Goal: Use online tool/utility: Utilize a website feature to perform a specific function

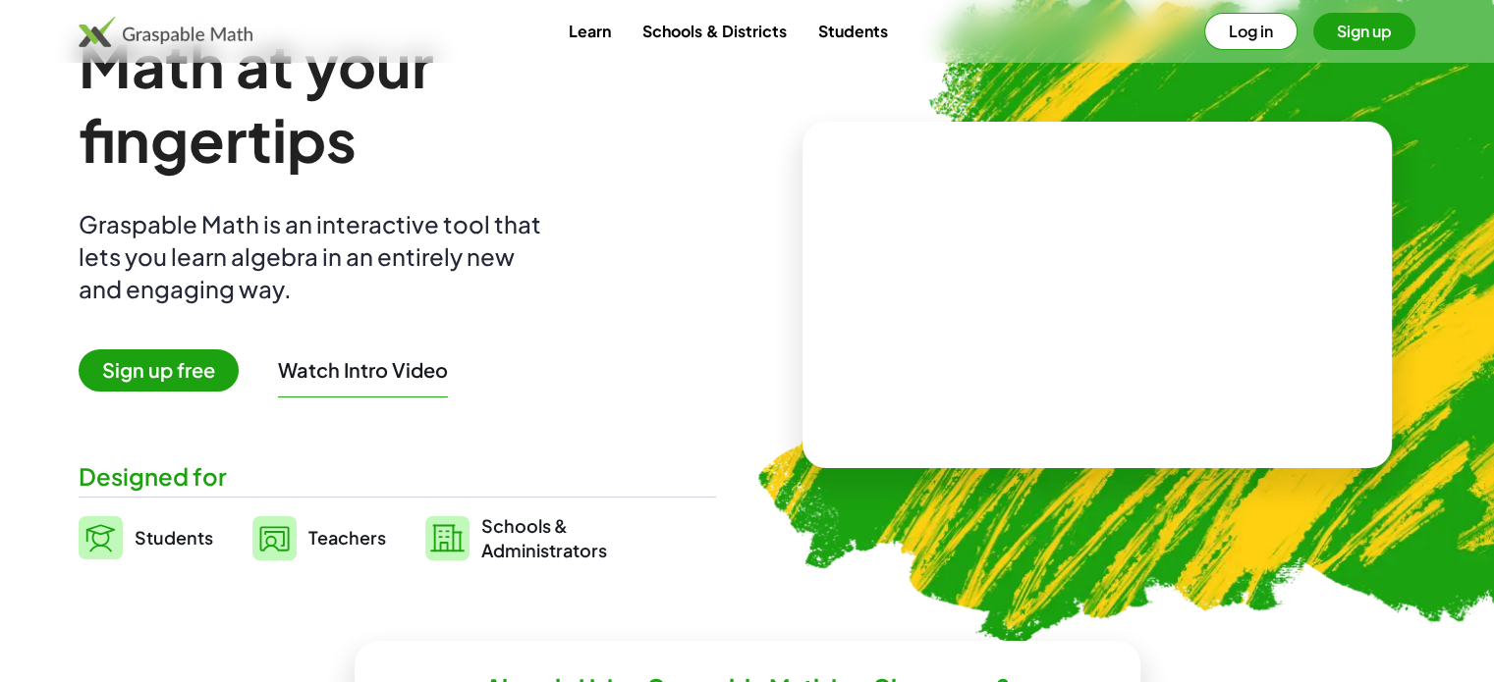
scroll to position [82, 0]
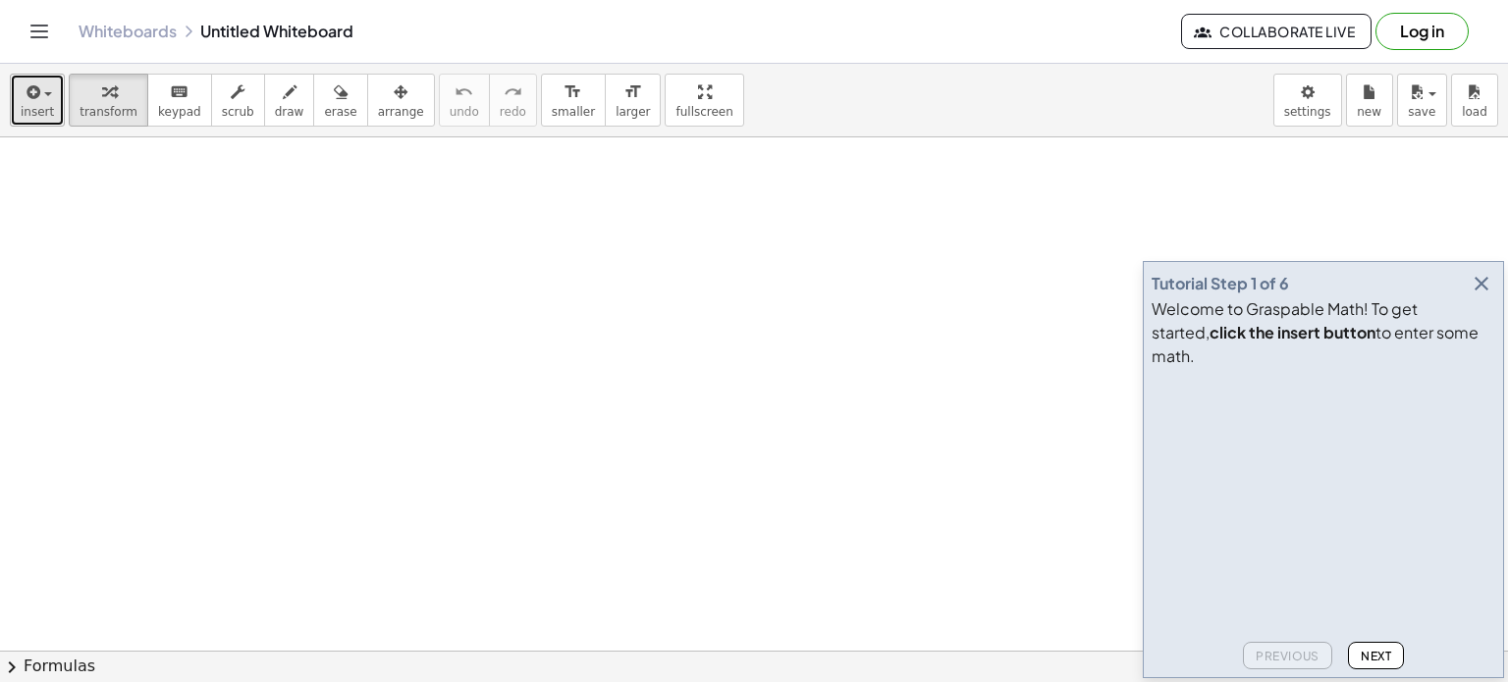
click at [45, 118] on span "insert" at bounding box center [37, 112] width 33 height 14
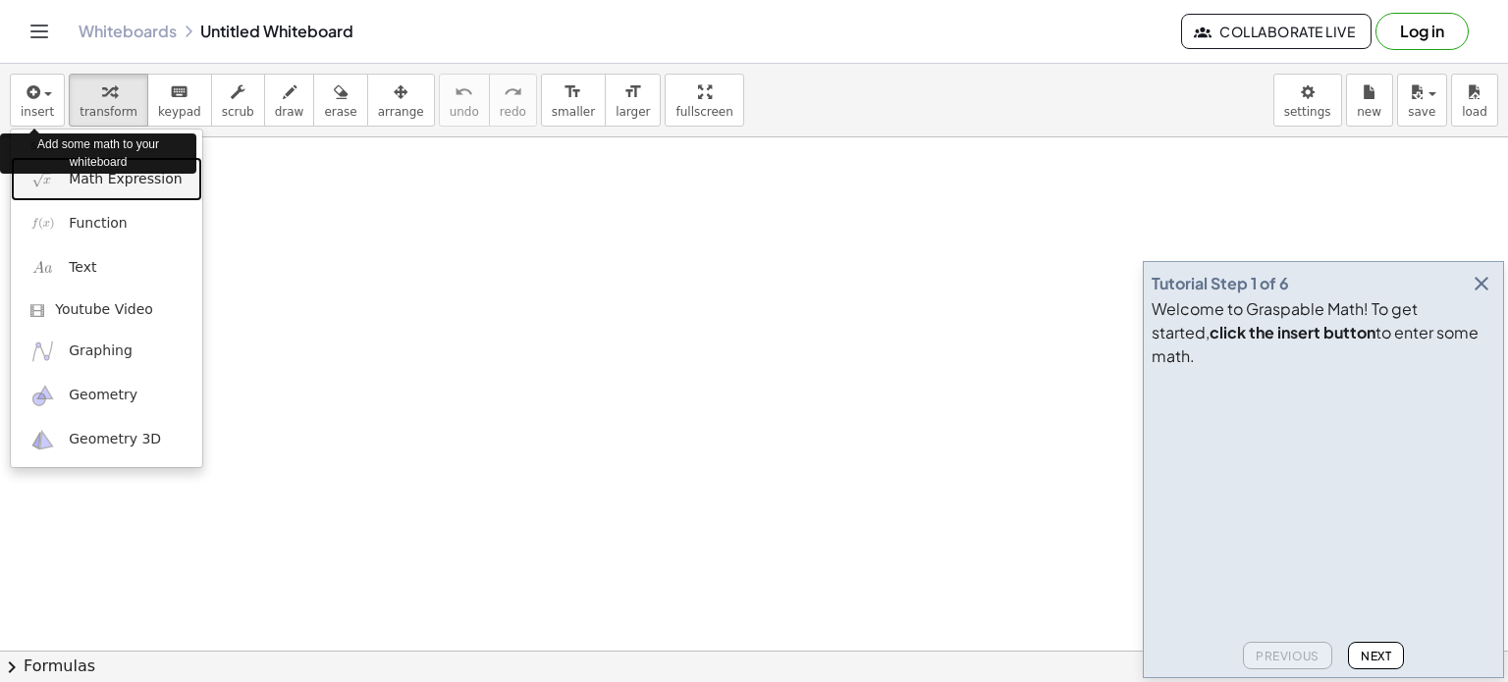
click at [106, 187] on span "Math Expression" at bounding box center [125, 180] width 113 height 20
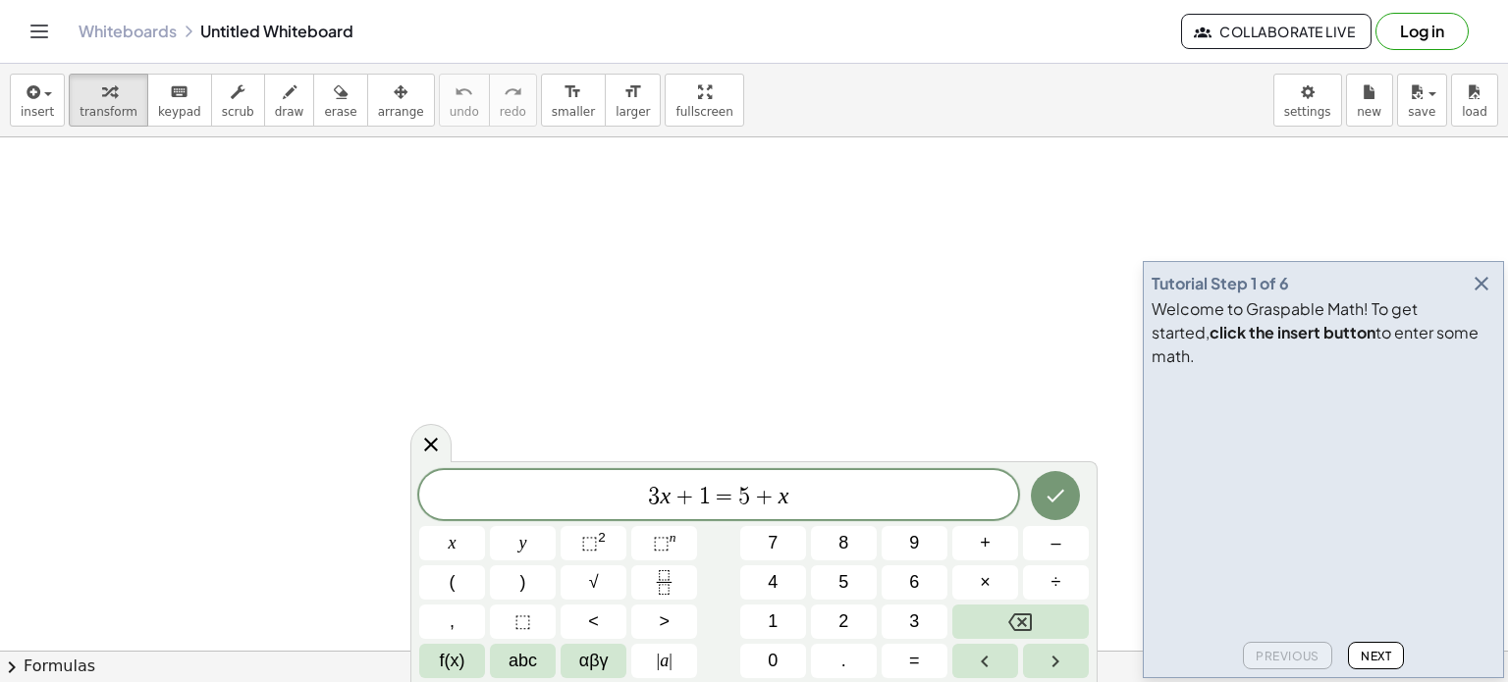
click at [1063, 513] on button "Done" at bounding box center [1055, 495] width 49 height 49
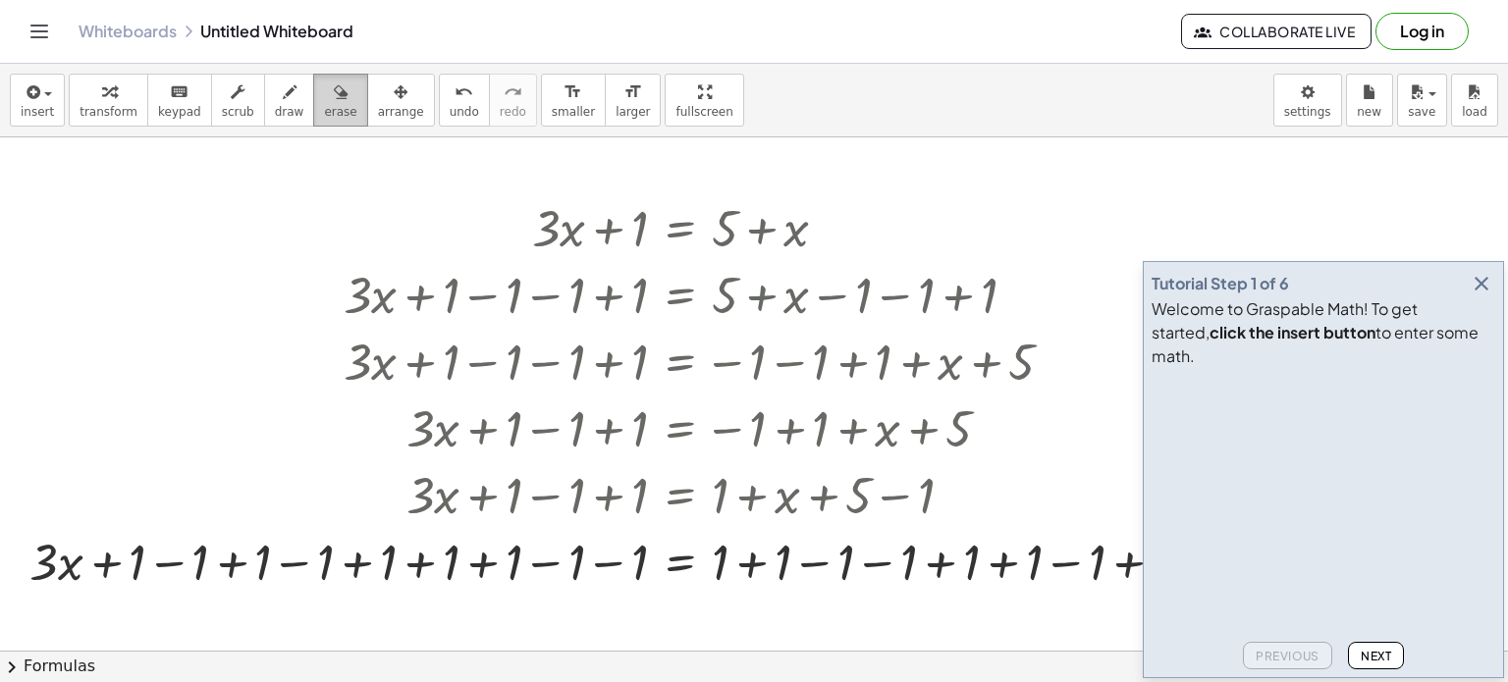
click at [327, 94] on button "erase" at bounding box center [340, 100] width 54 height 53
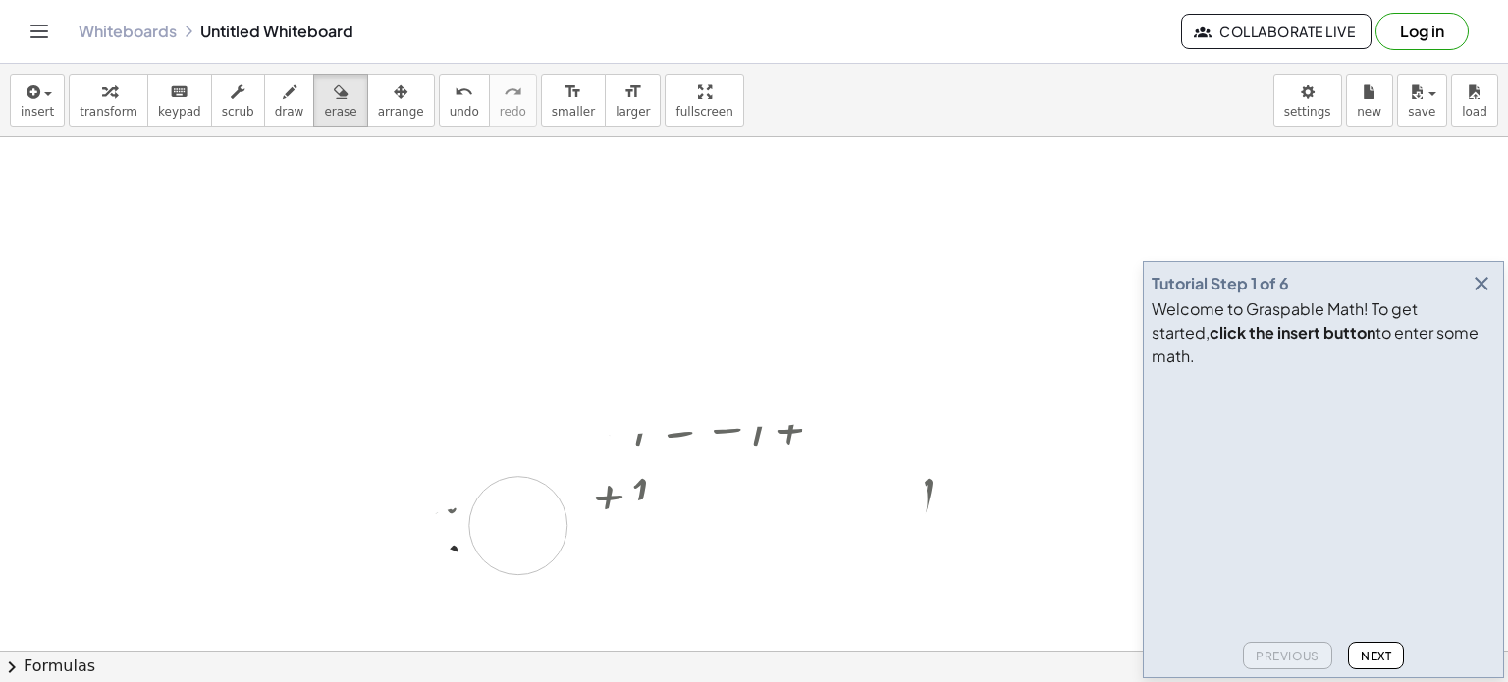
drag, startPoint x: 512, startPoint y: 191, endPoint x: 573, endPoint y: 440, distance: 256.0
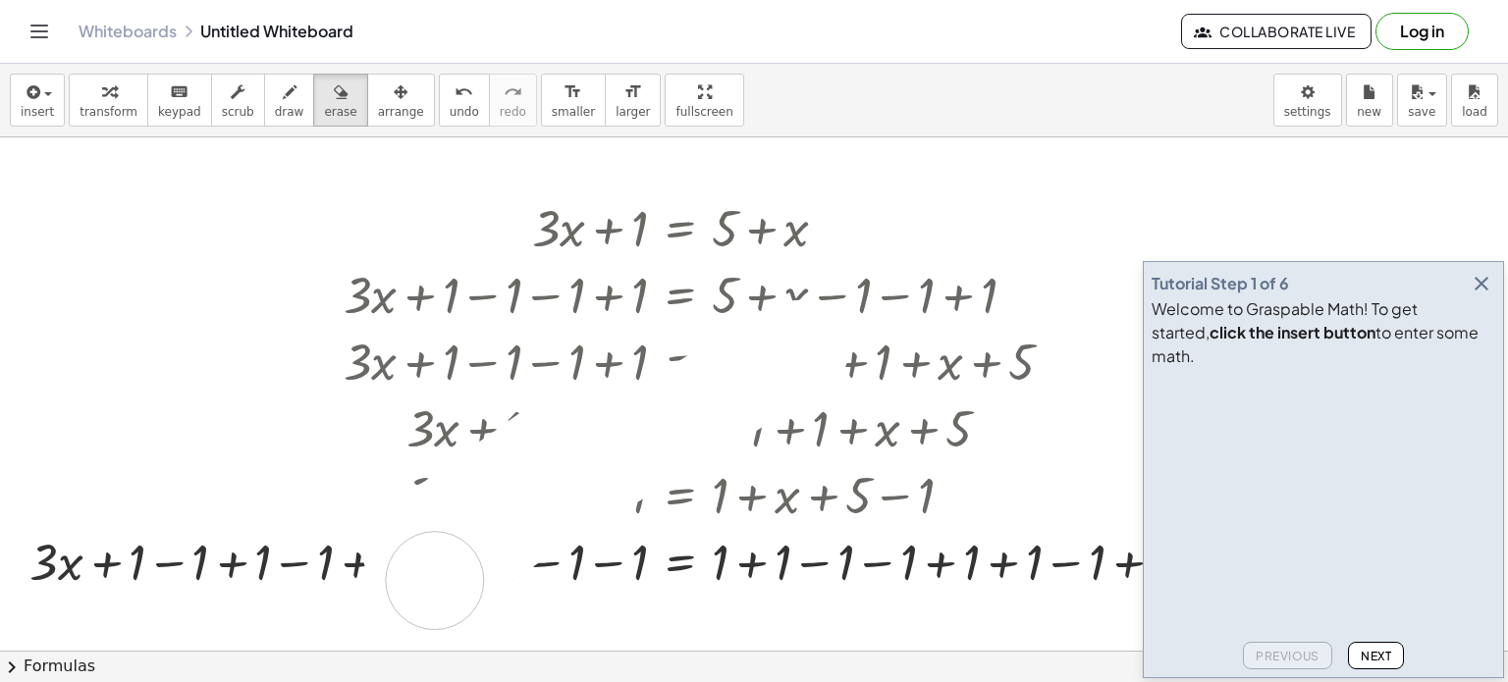
drag, startPoint x: 573, startPoint y: 440, endPoint x: 874, endPoint y: 234, distance: 364.4
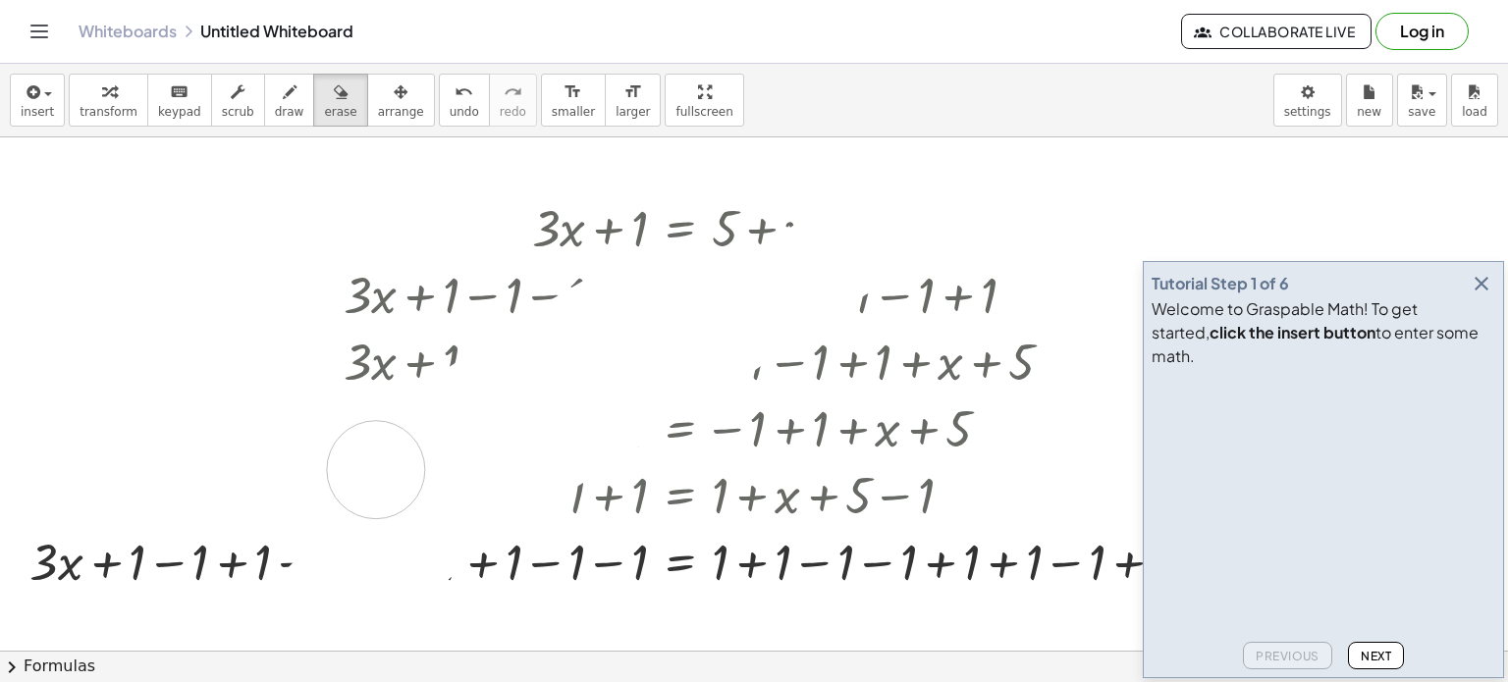
drag, startPoint x: 874, startPoint y: 233, endPoint x: 656, endPoint y: 233, distance: 218.0
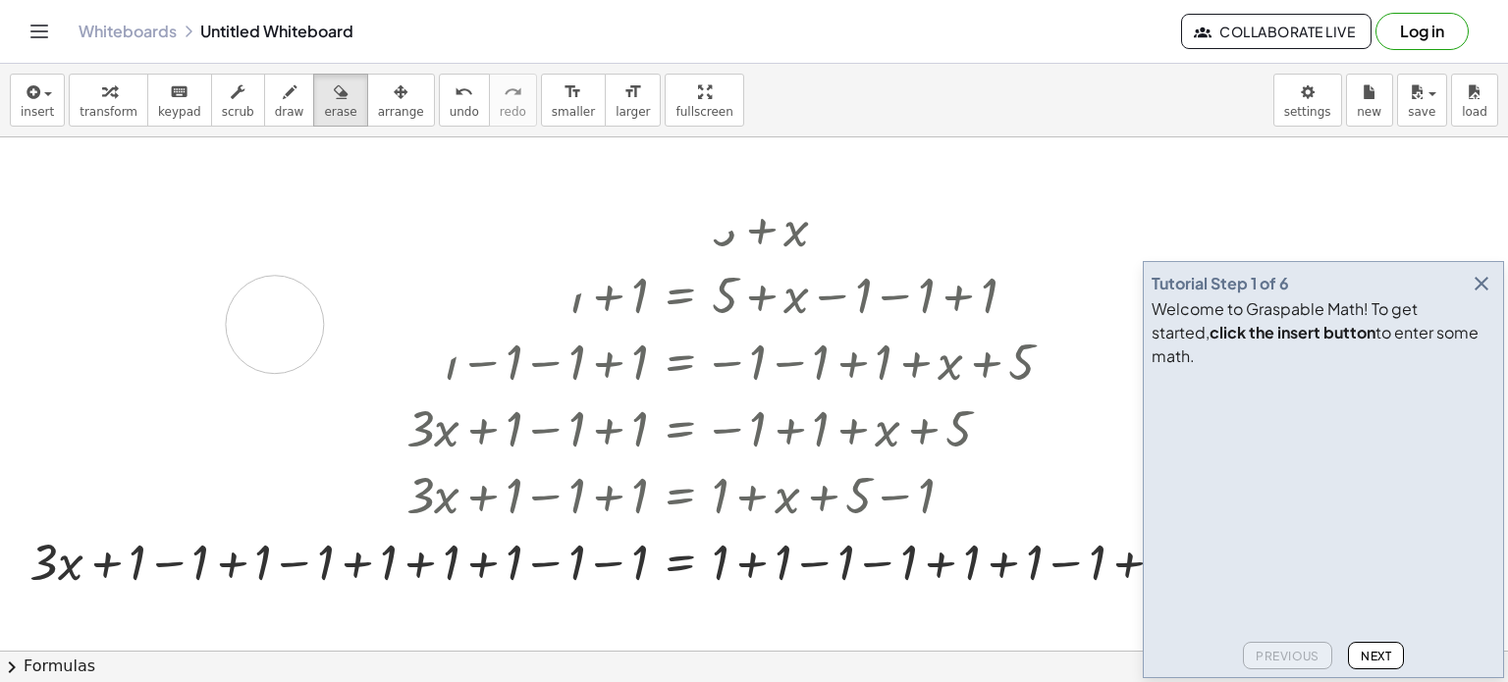
drag, startPoint x: 327, startPoint y: 372, endPoint x: 275, endPoint y: 323, distance: 71.5
drag, startPoint x: 275, startPoint y: 323, endPoint x: 829, endPoint y: 159, distance: 577.6
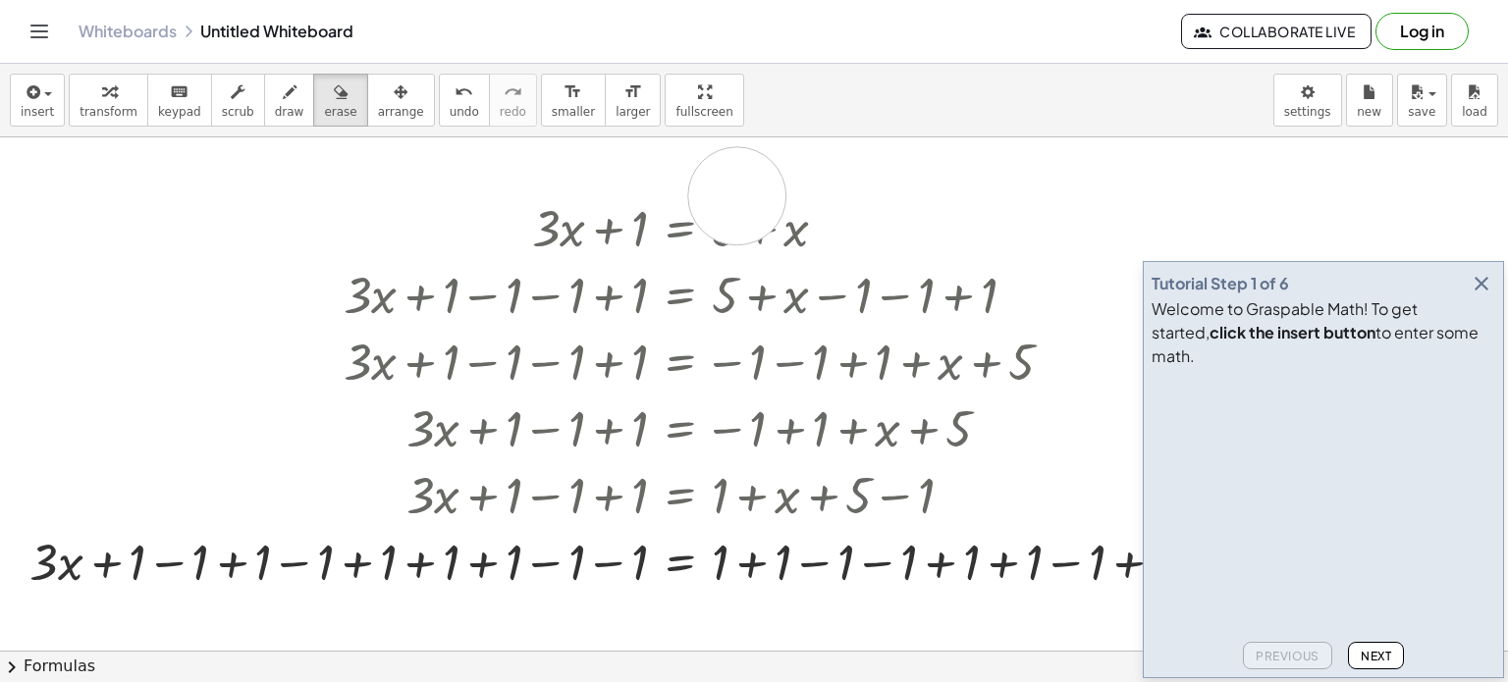
drag, startPoint x: 737, startPoint y: 195, endPoint x: 202, endPoint y: 534, distance: 633.4
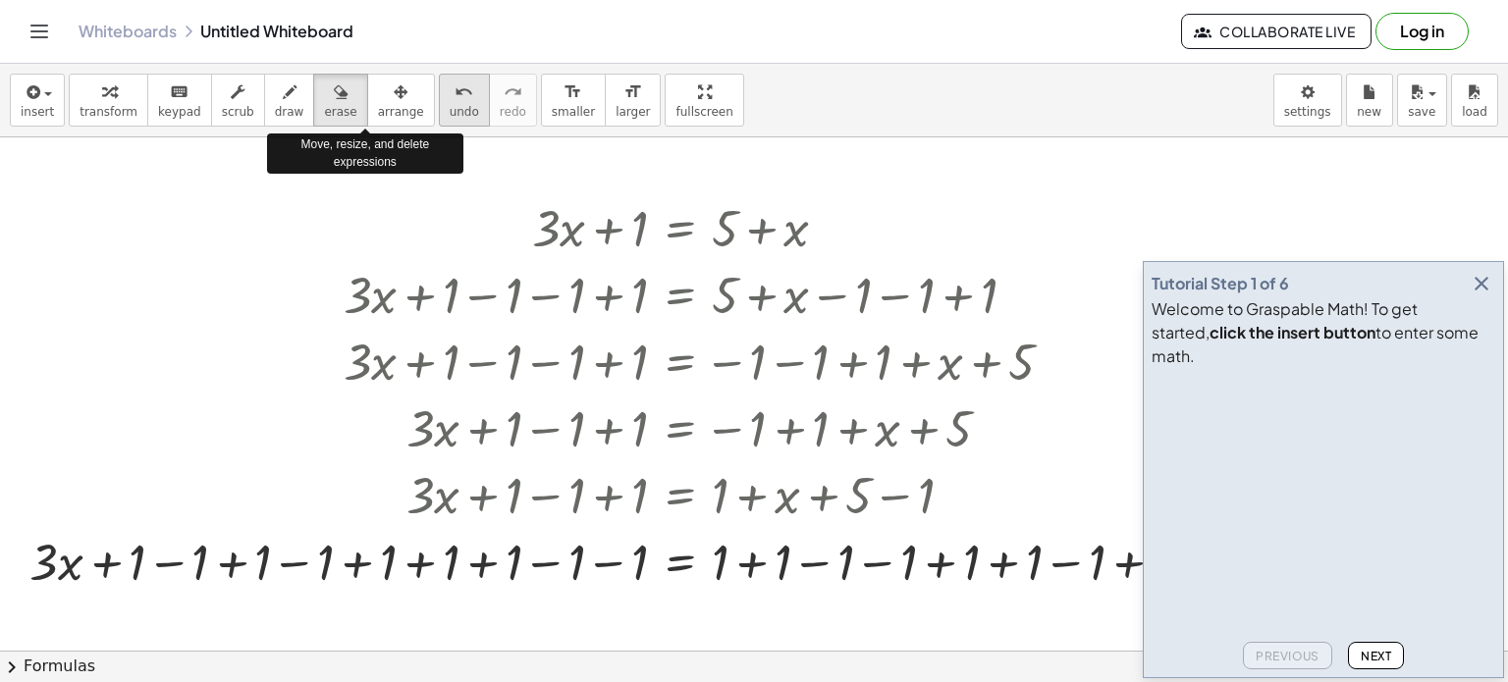
click at [439, 105] on button "undo undo" at bounding box center [464, 100] width 51 height 53
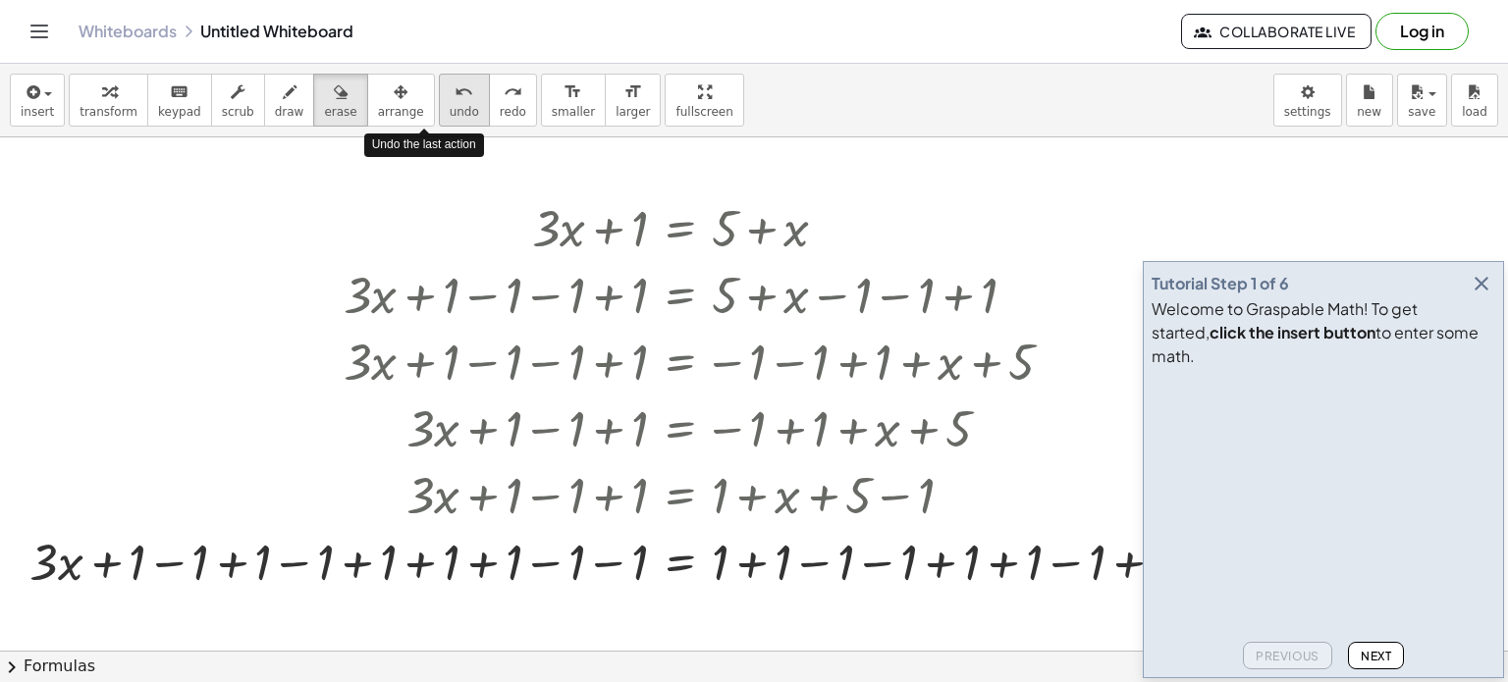
click at [439, 105] on button "undo undo" at bounding box center [464, 100] width 51 height 53
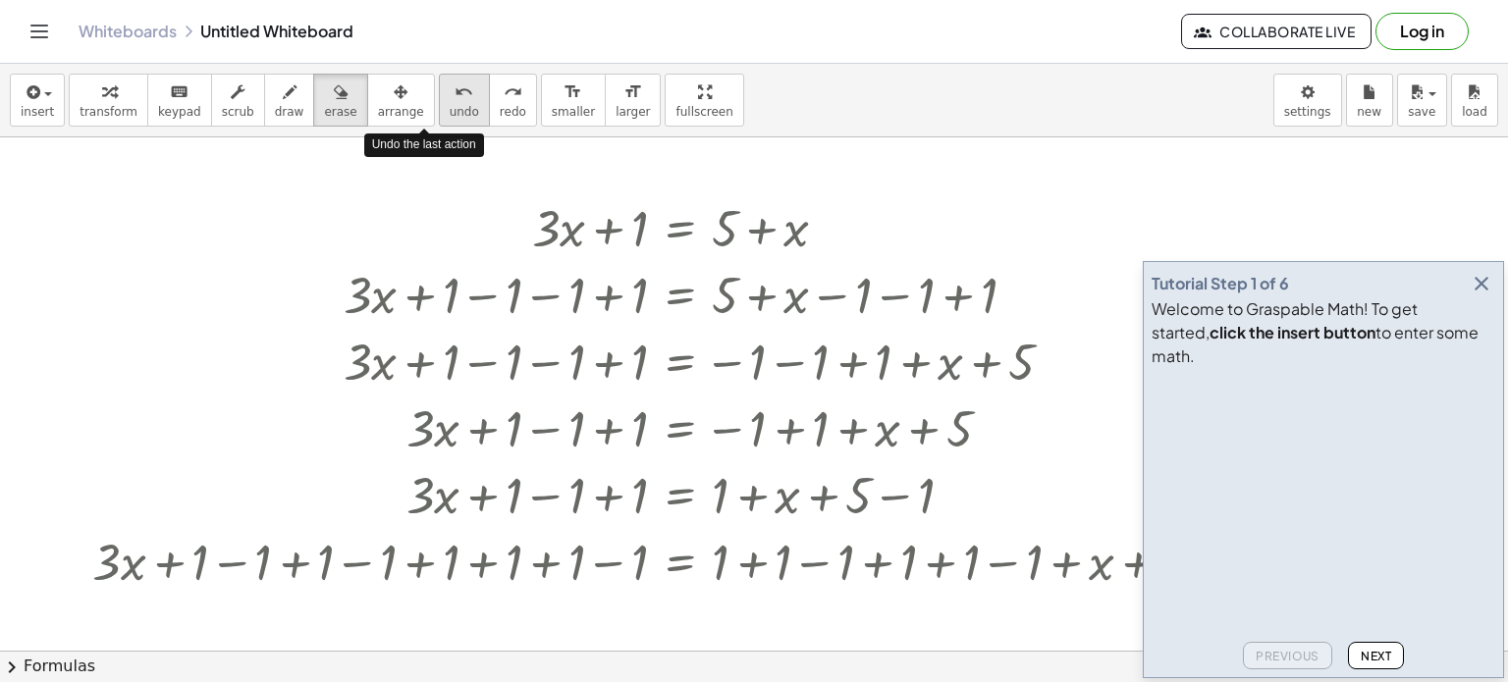
click at [439, 105] on button "undo undo" at bounding box center [464, 100] width 51 height 53
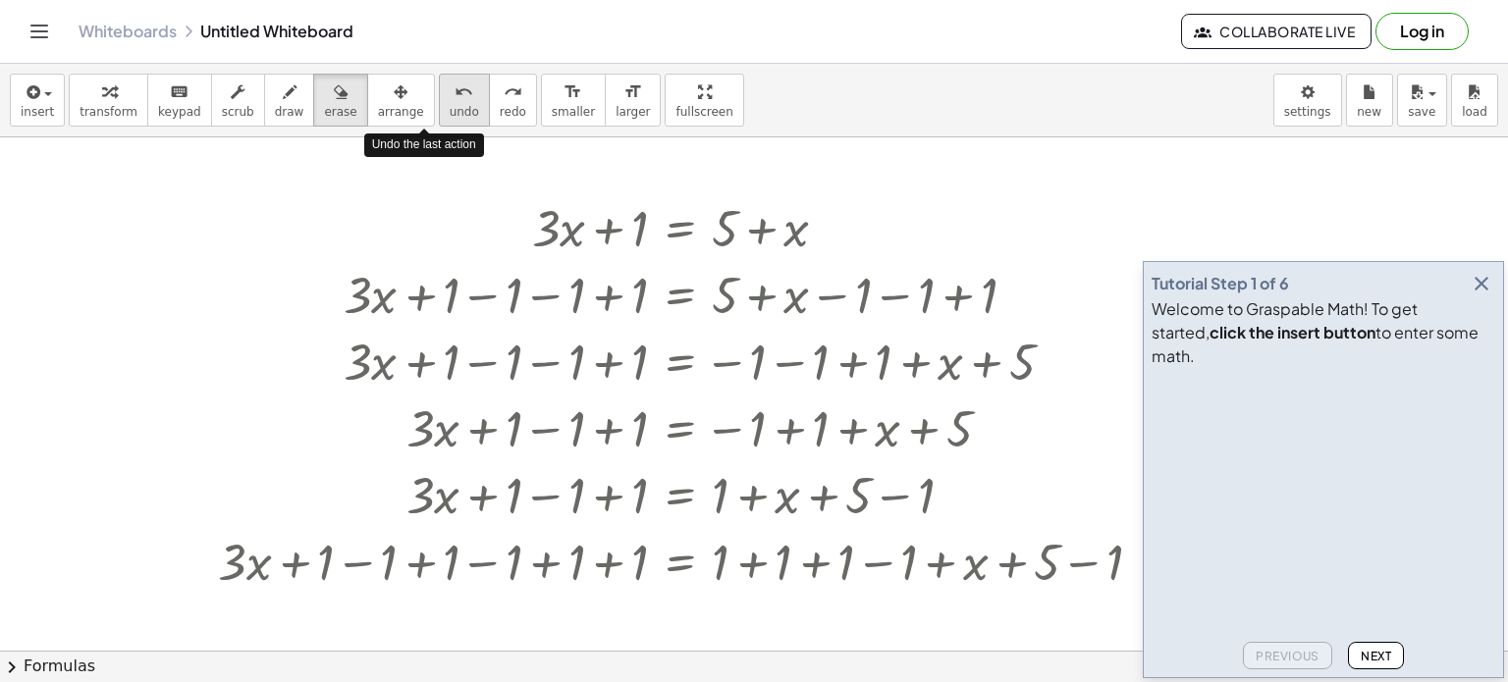
click at [439, 105] on button "undo undo" at bounding box center [464, 100] width 51 height 53
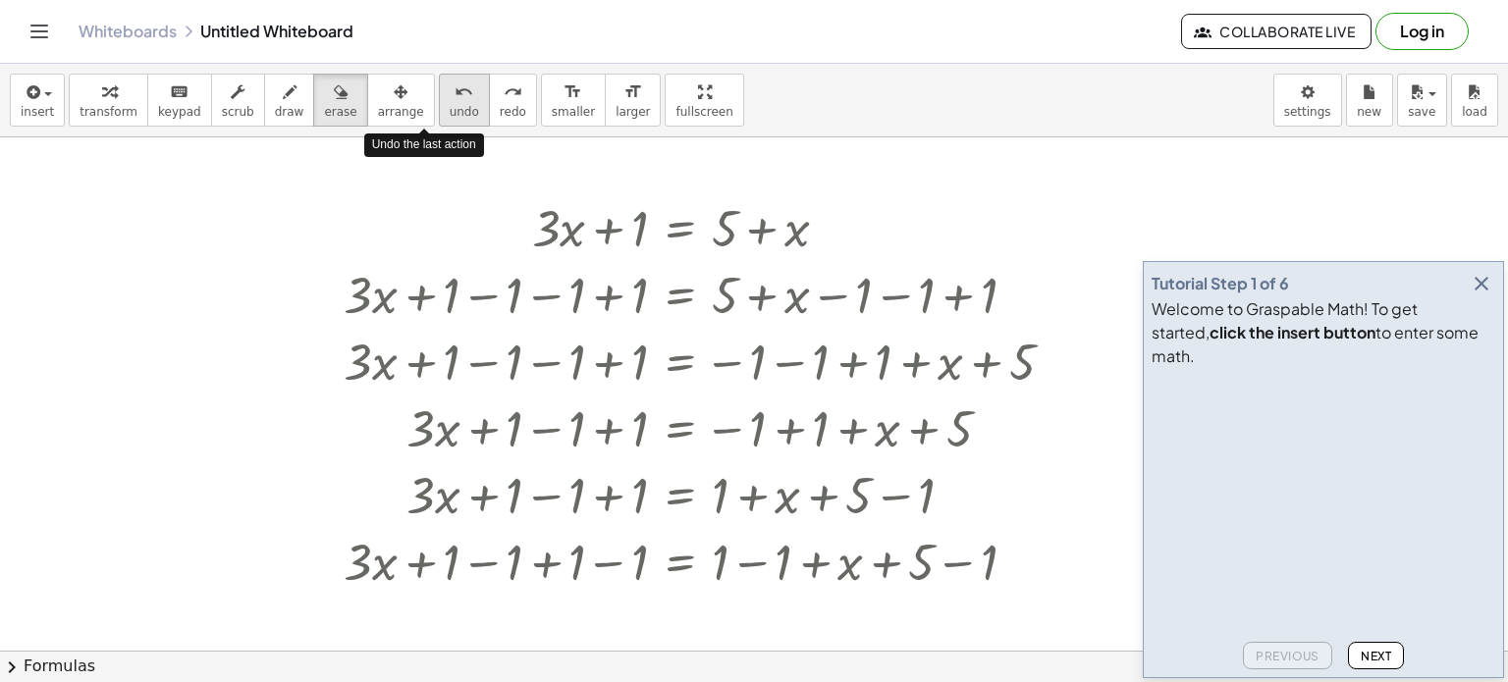
click at [439, 105] on button "undo undo" at bounding box center [464, 100] width 51 height 53
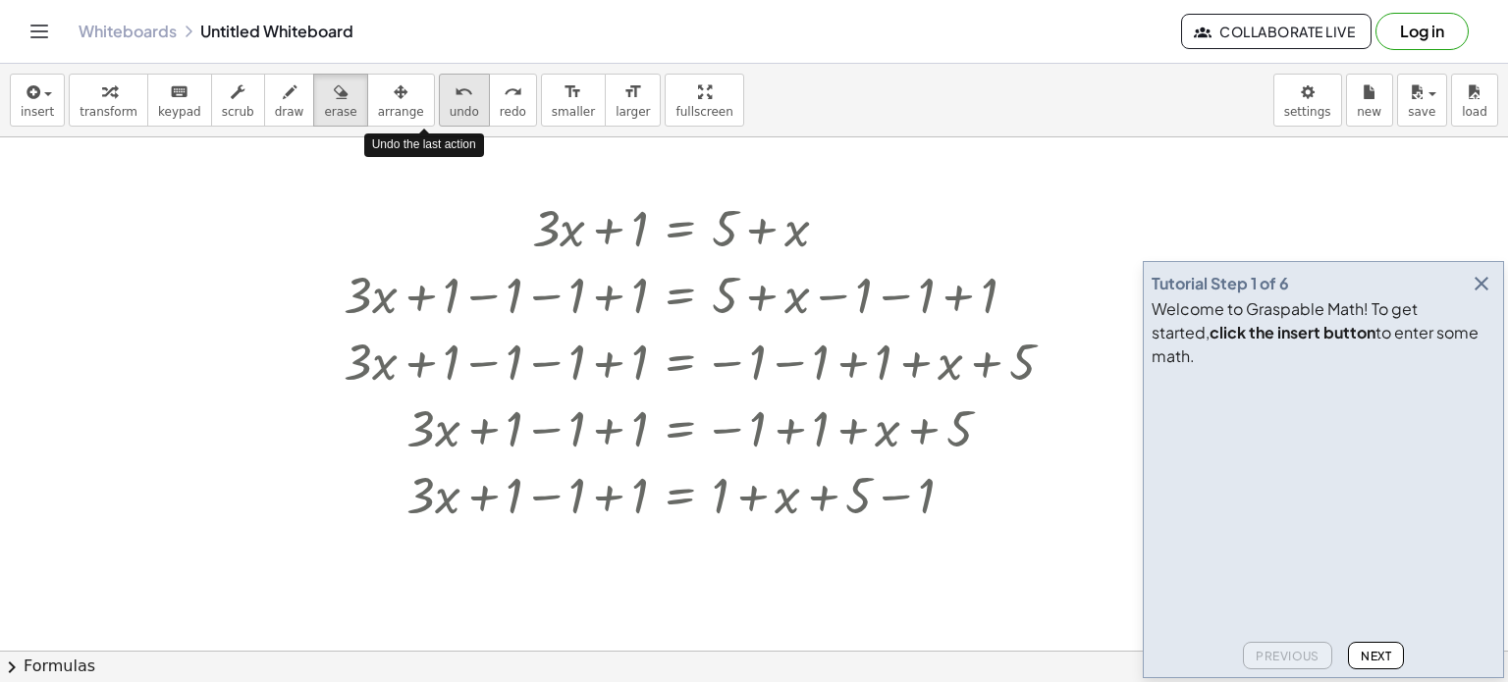
click at [439, 105] on button "undo undo" at bounding box center [464, 100] width 51 height 53
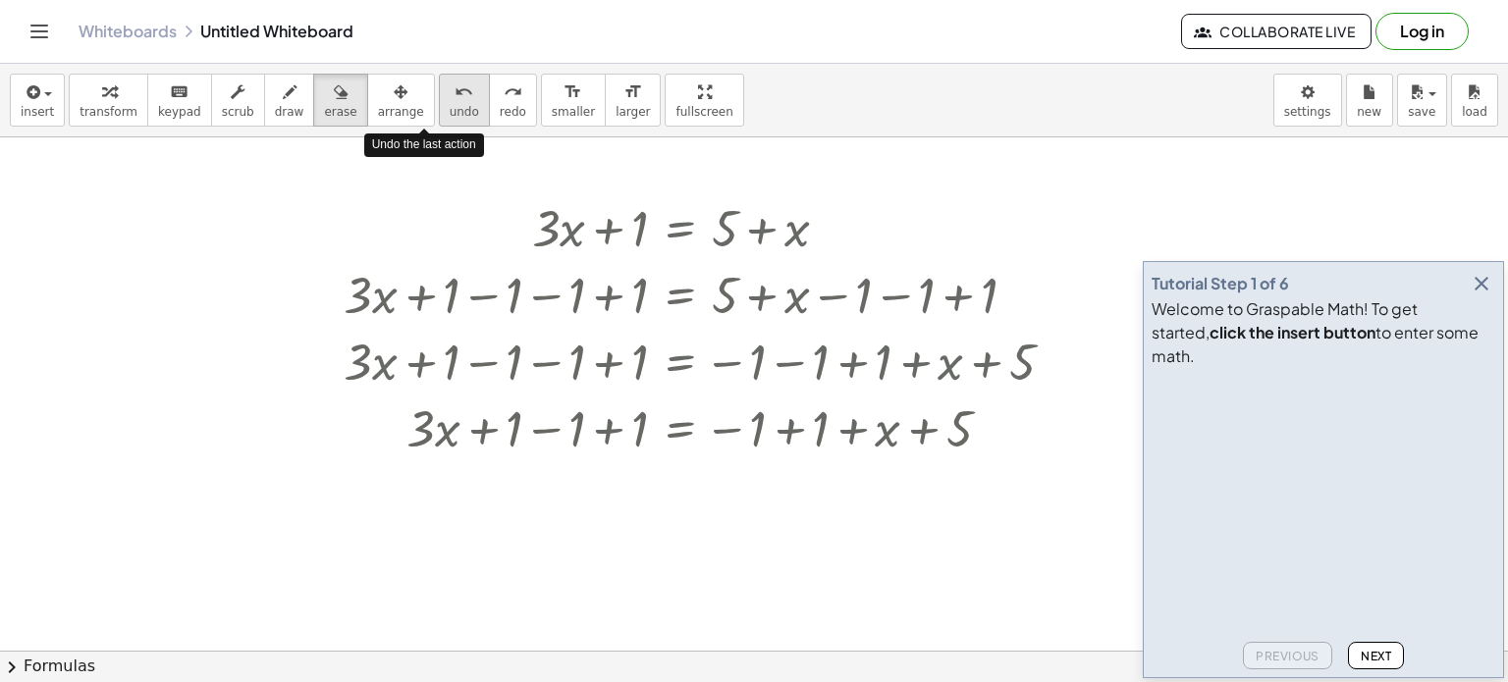
click at [439, 105] on button "undo undo" at bounding box center [464, 100] width 51 height 53
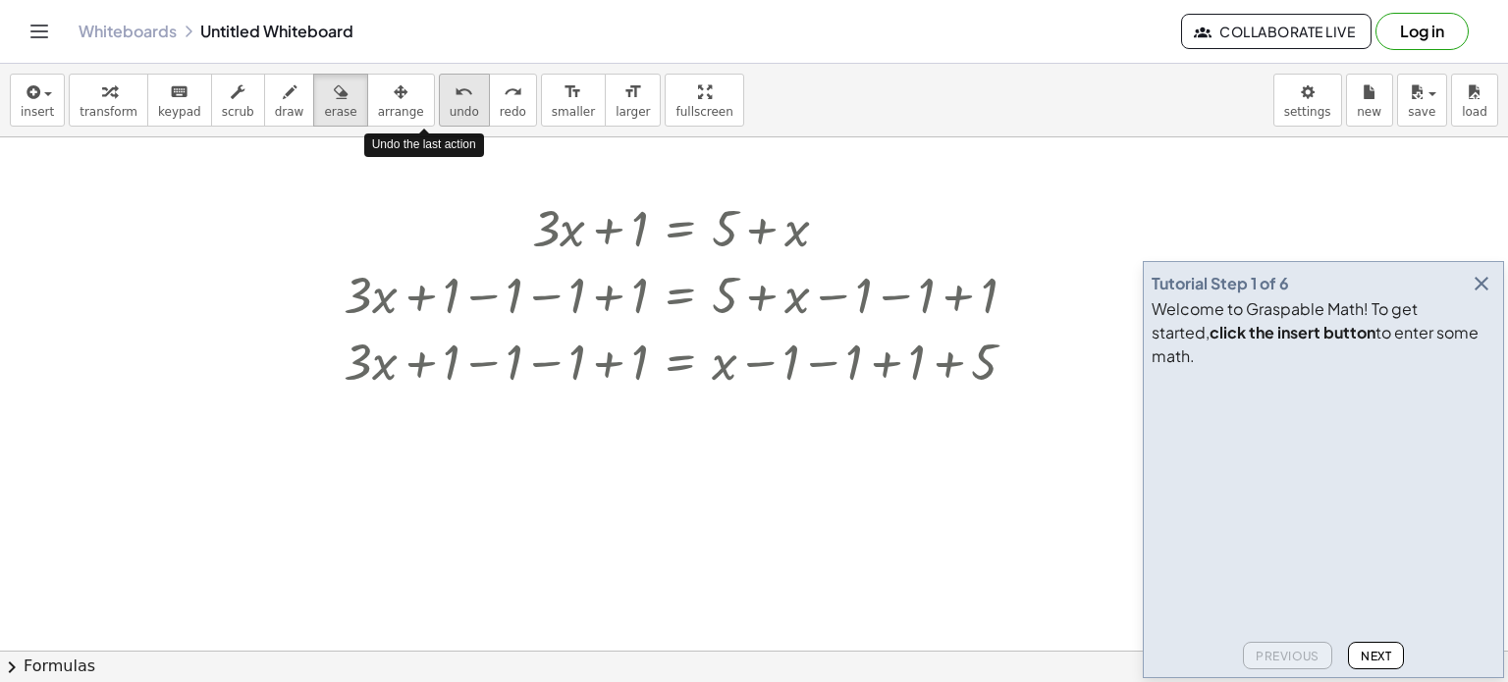
click at [439, 105] on button "undo undo" at bounding box center [464, 100] width 51 height 53
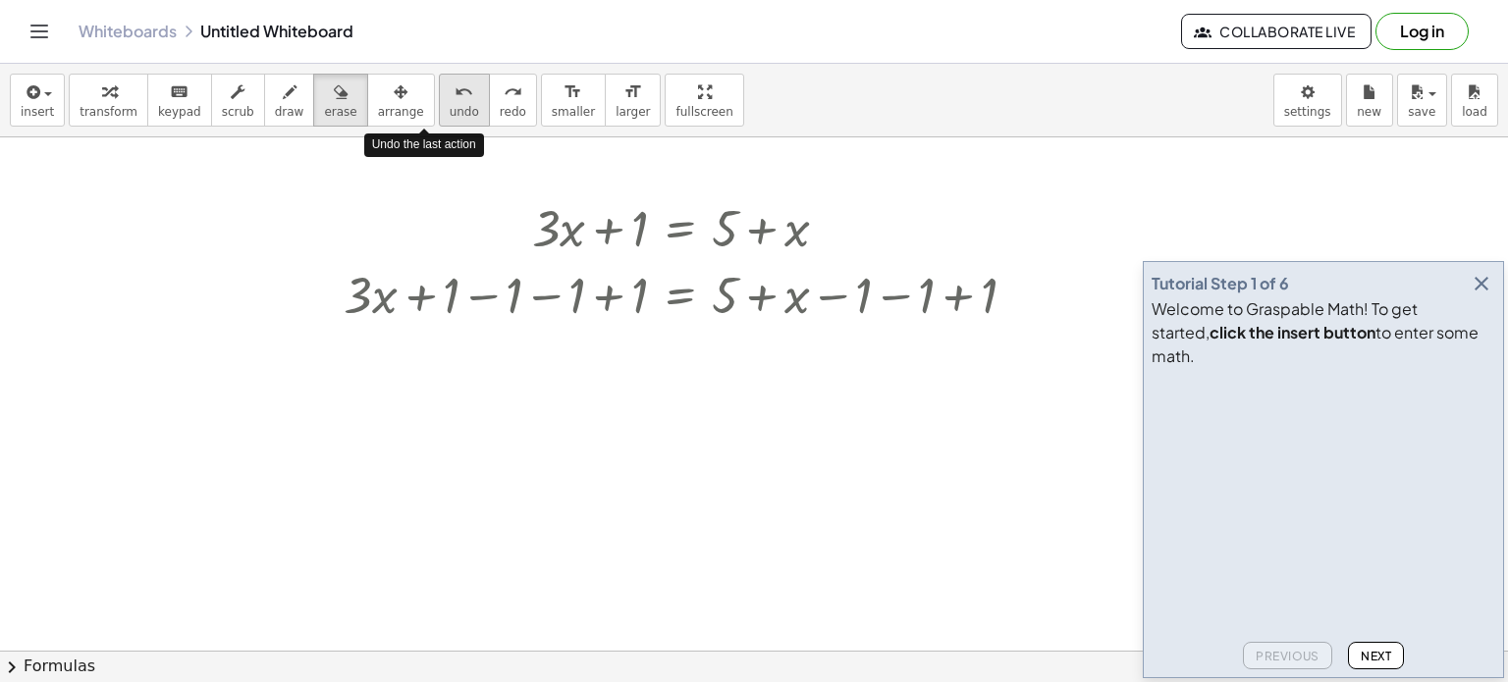
click at [439, 105] on button "undo undo" at bounding box center [464, 100] width 51 height 53
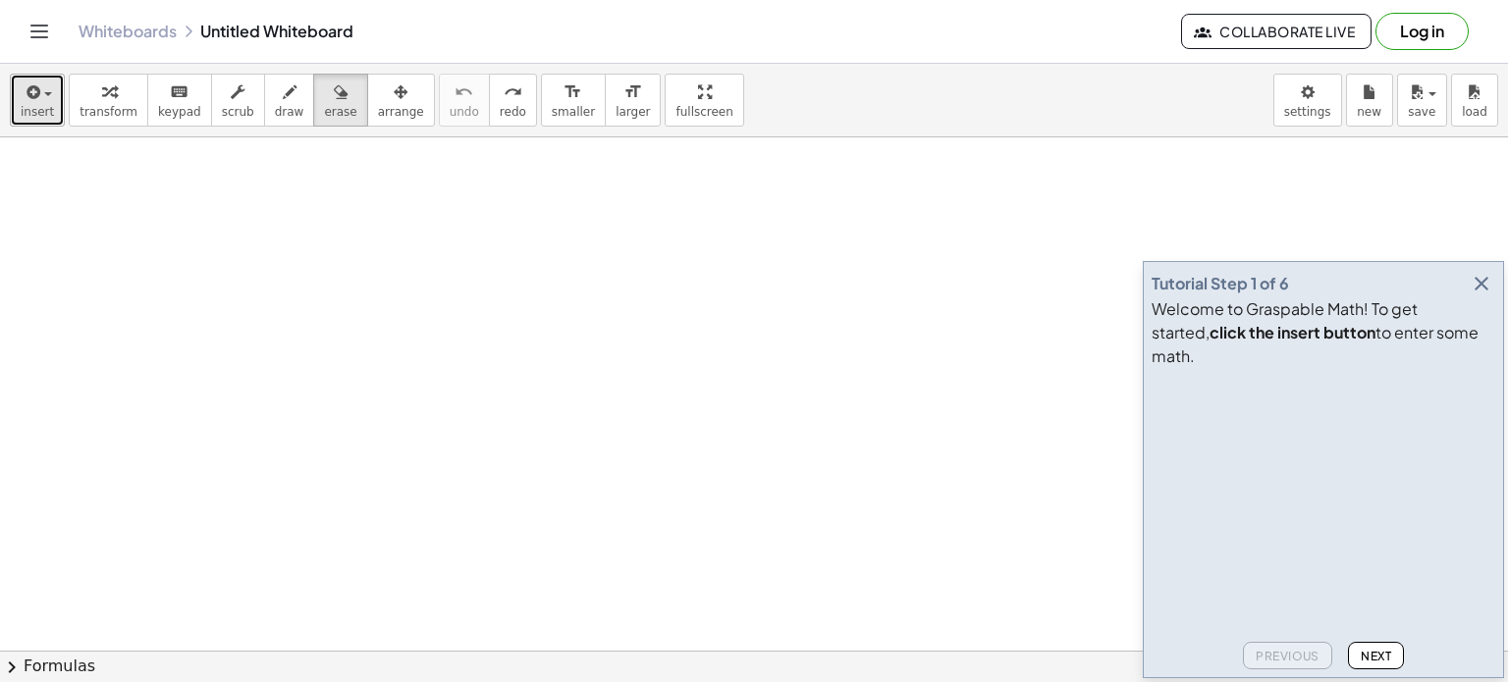
click at [34, 125] on button "insert" at bounding box center [37, 100] width 55 height 53
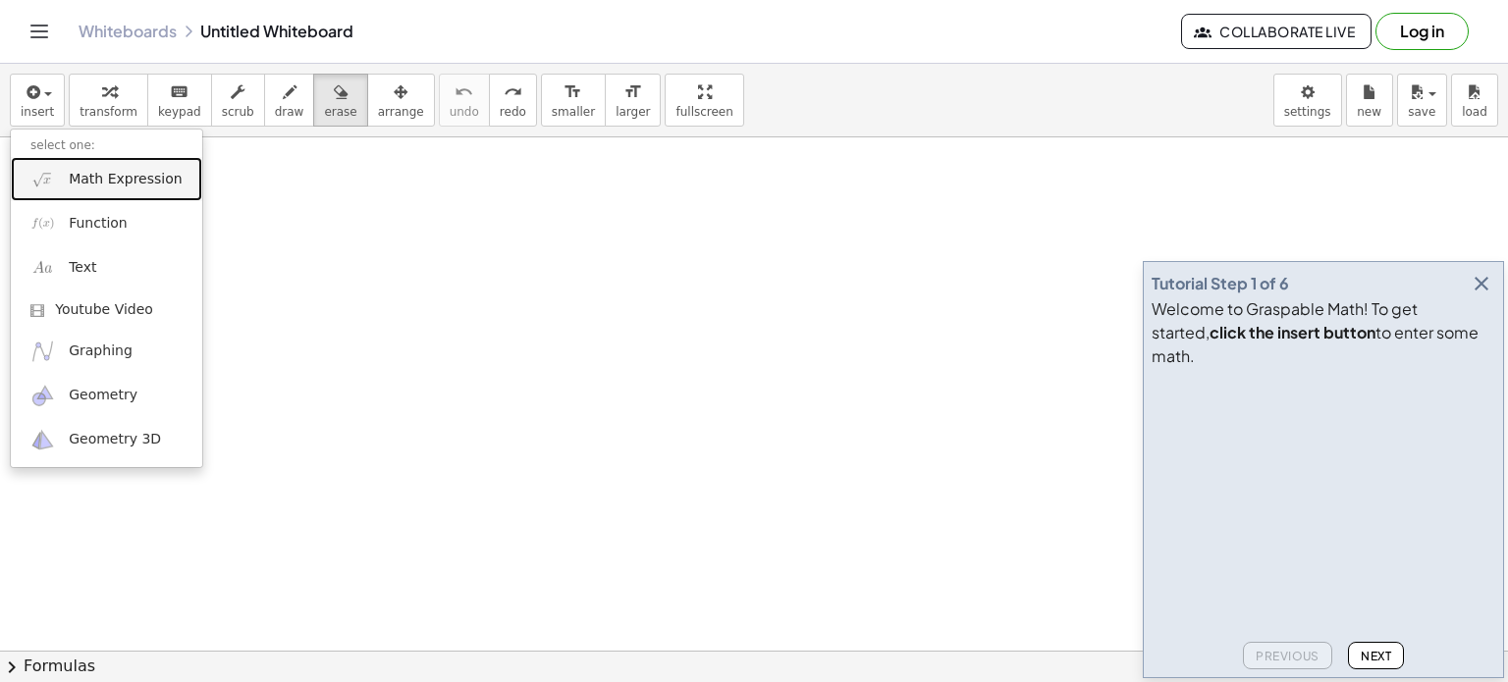
click at [99, 173] on span "Math Expression" at bounding box center [125, 180] width 113 height 20
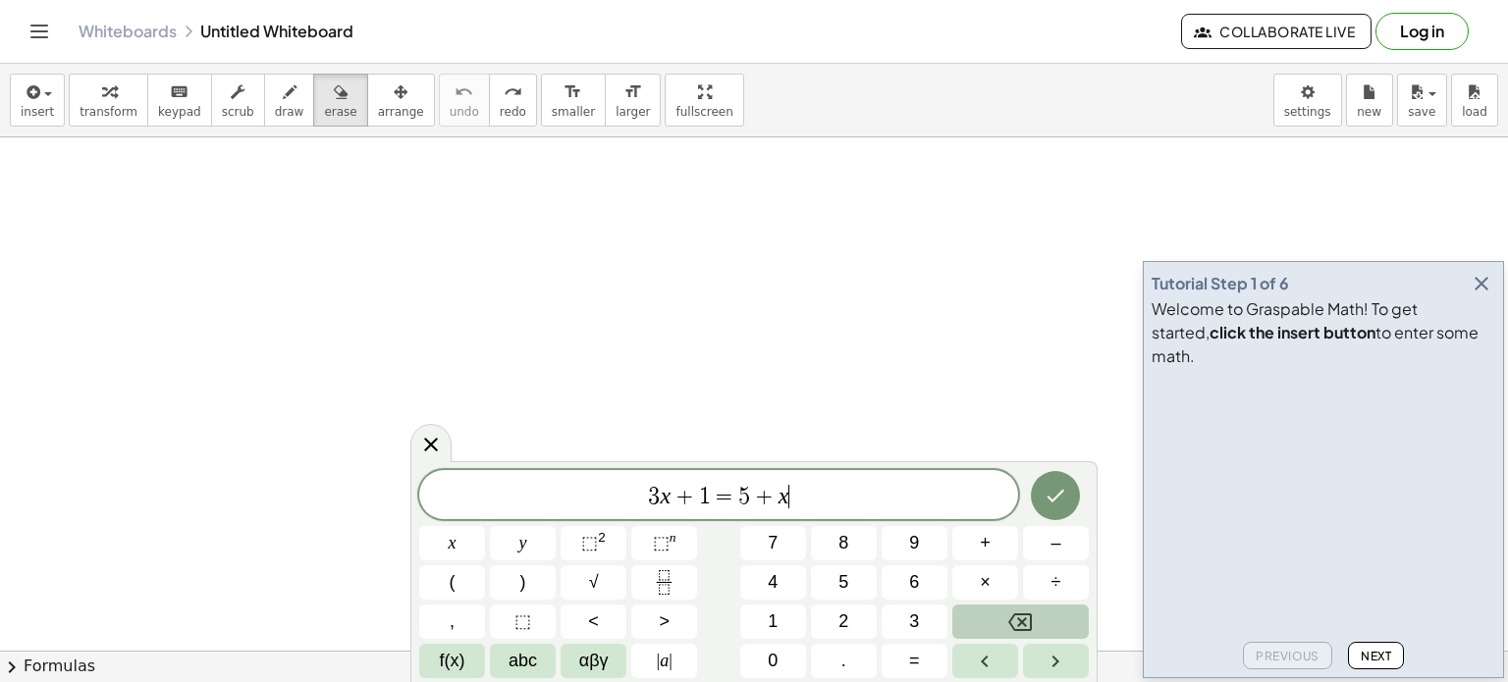
click at [1045, 624] on button "Backspace" at bounding box center [1021, 622] width 136 height 34
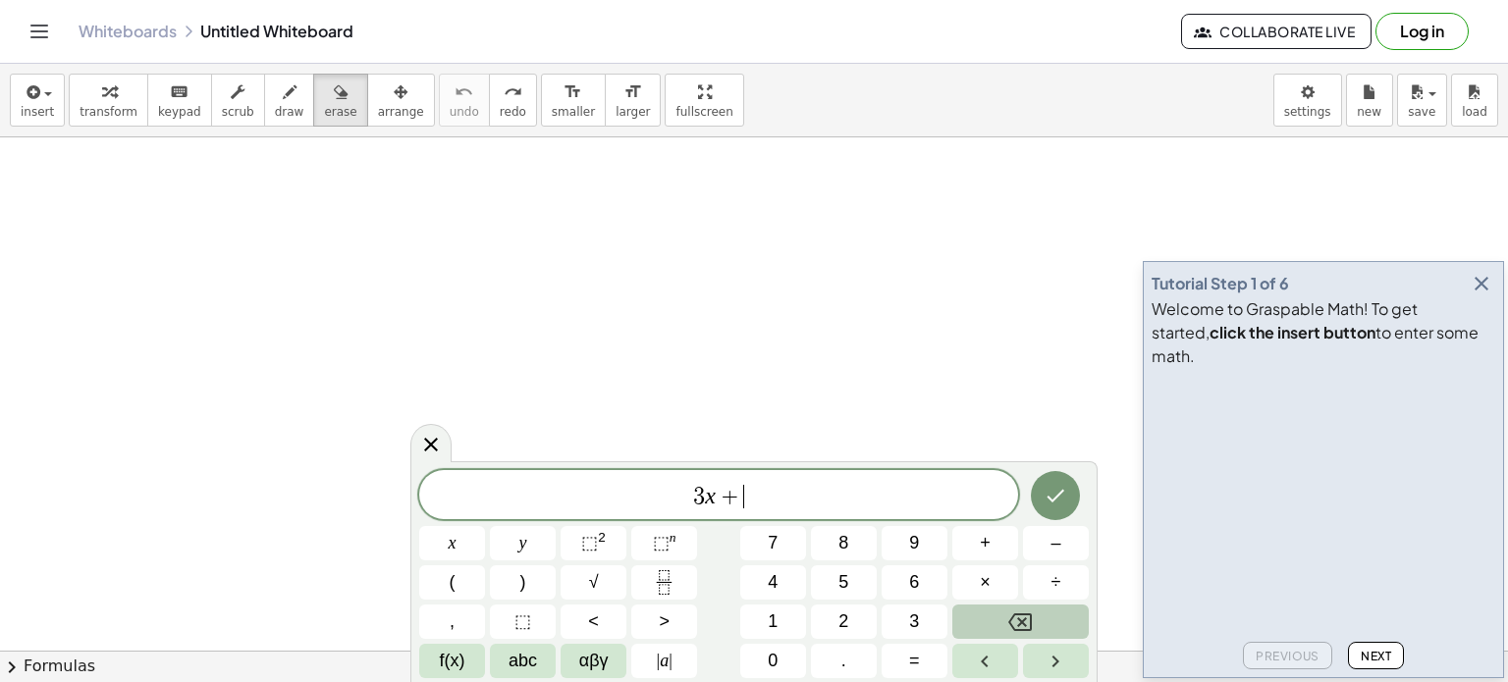
click at [1045, 624] on button "Backspace" at bounding box center [1021, 622] width 136 height 34
click at [704, 502] on span "5 x − 5 + 5 = 2 x − 5 + 6 ​" at bounding box center [718, 496] width 599 height 27
click at [1069, 506] on button "Done" at bounding box center [1055, 495] width 49 height 49
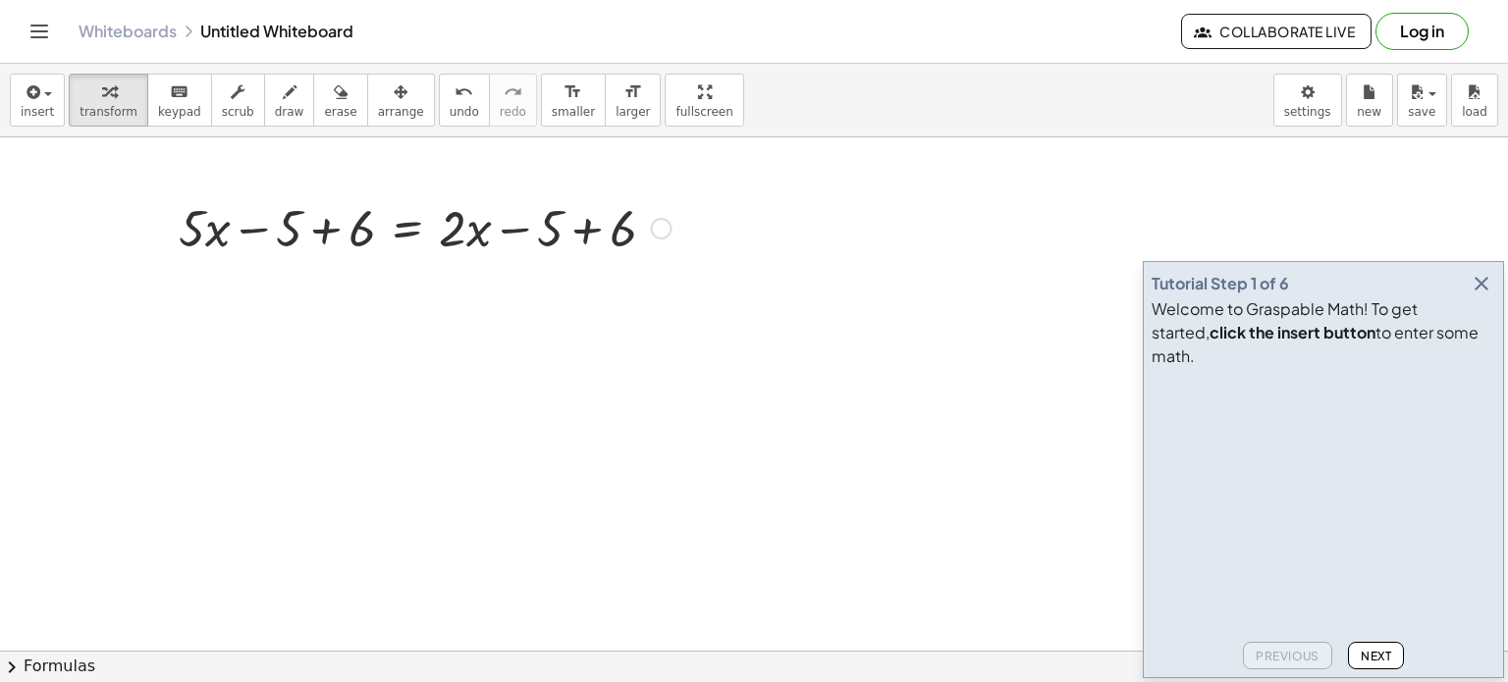
click at [1481, 298] on button "button" at bounding box center [1481, 283] width 27 height 27
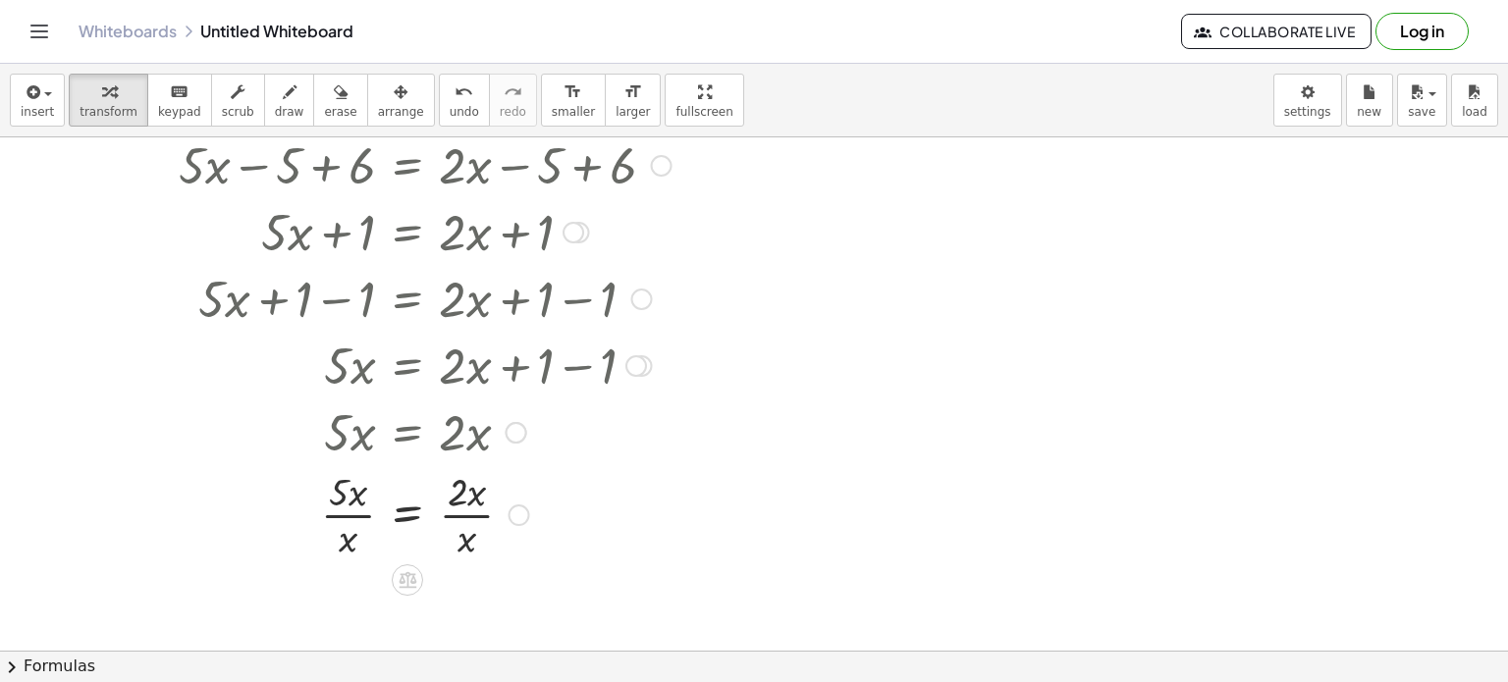
scroll to position [103, 0]
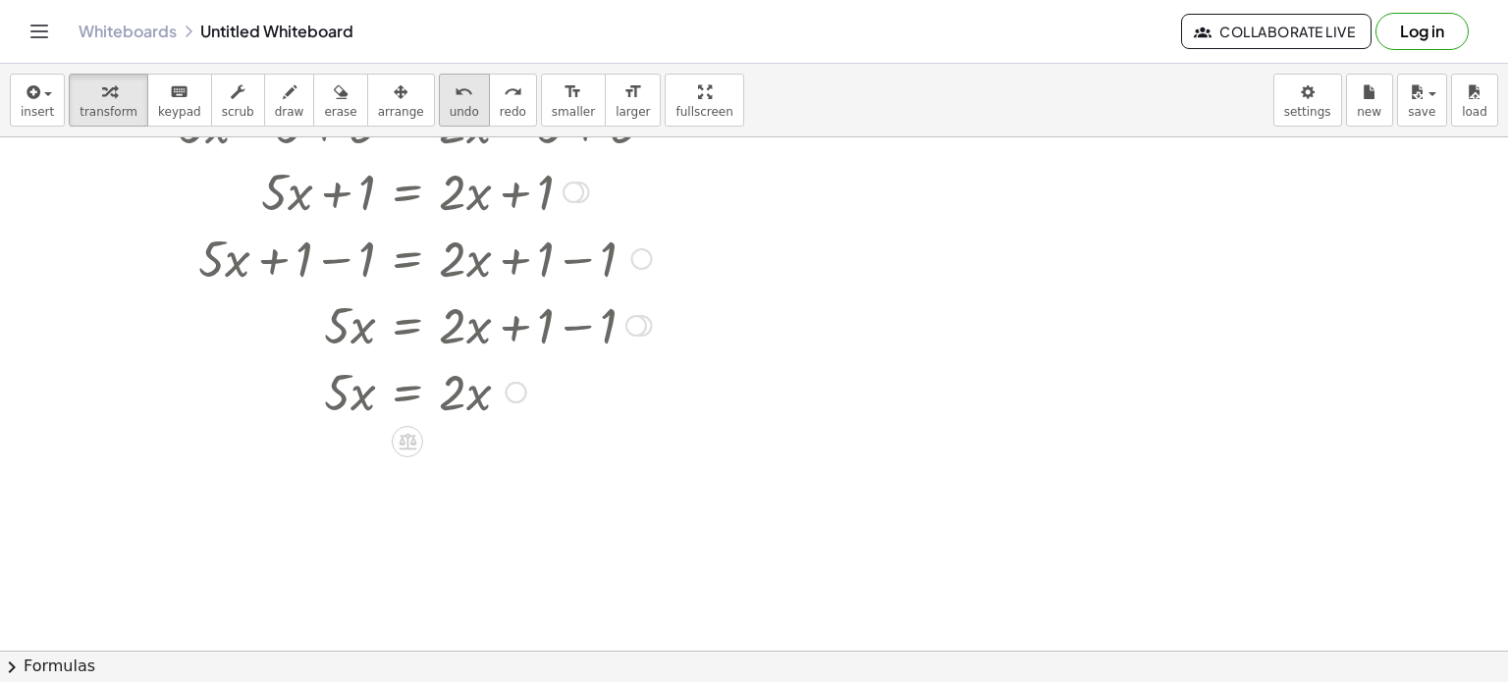
click at [439, 75] on button "undo undo" at bounding box center [464, 100] width 51 height 53
click at [409, 442] on icon at bounding box center [407, 441] width 21 height 21
click at [329, 441] on span "+" at bounding box center [329, 442] width 12 height 28
click at [329, 441] on div at bounding box center [754, 612] width 1508 height 1157
click at [439, 101] on button "undo undo" at bounding box center [464, 100] width 51 height 53
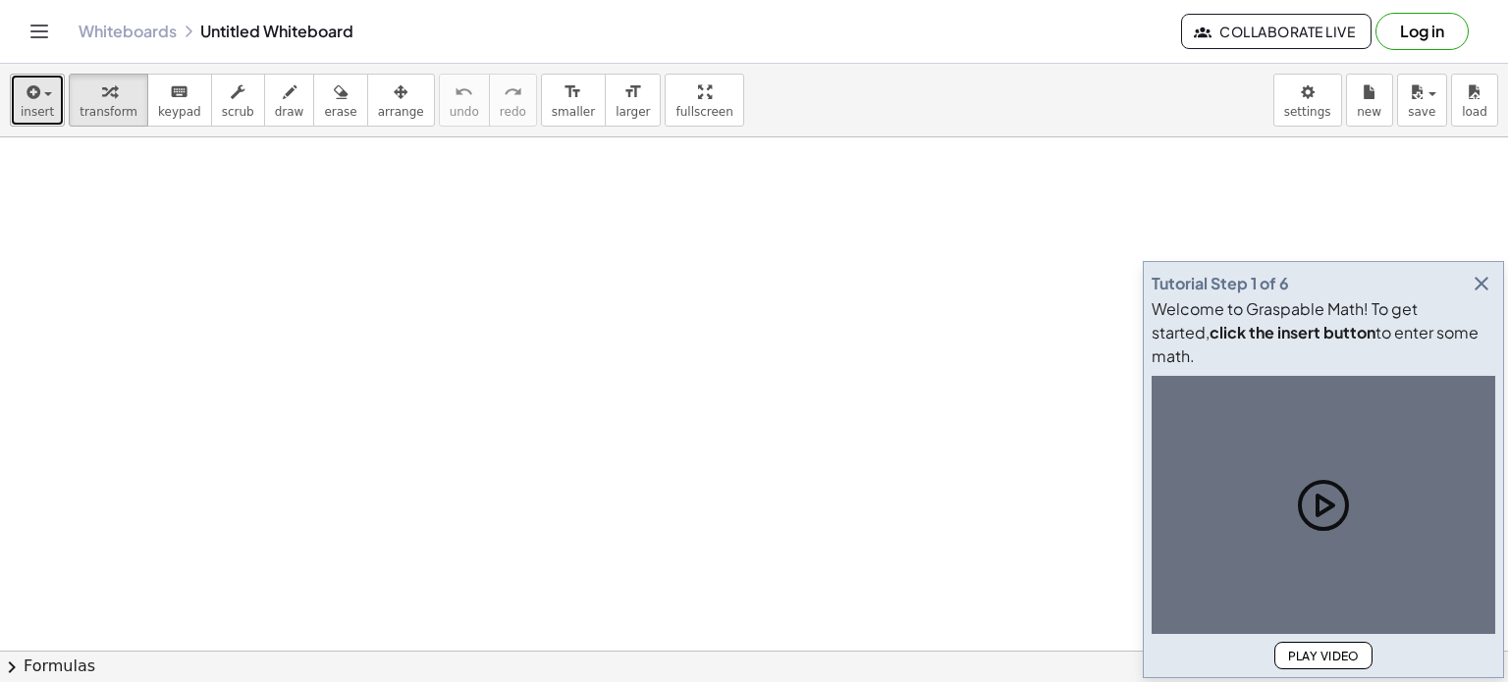
click at [27, 92] on icon "button" at bounding box center [32, 93] width 18 height 24
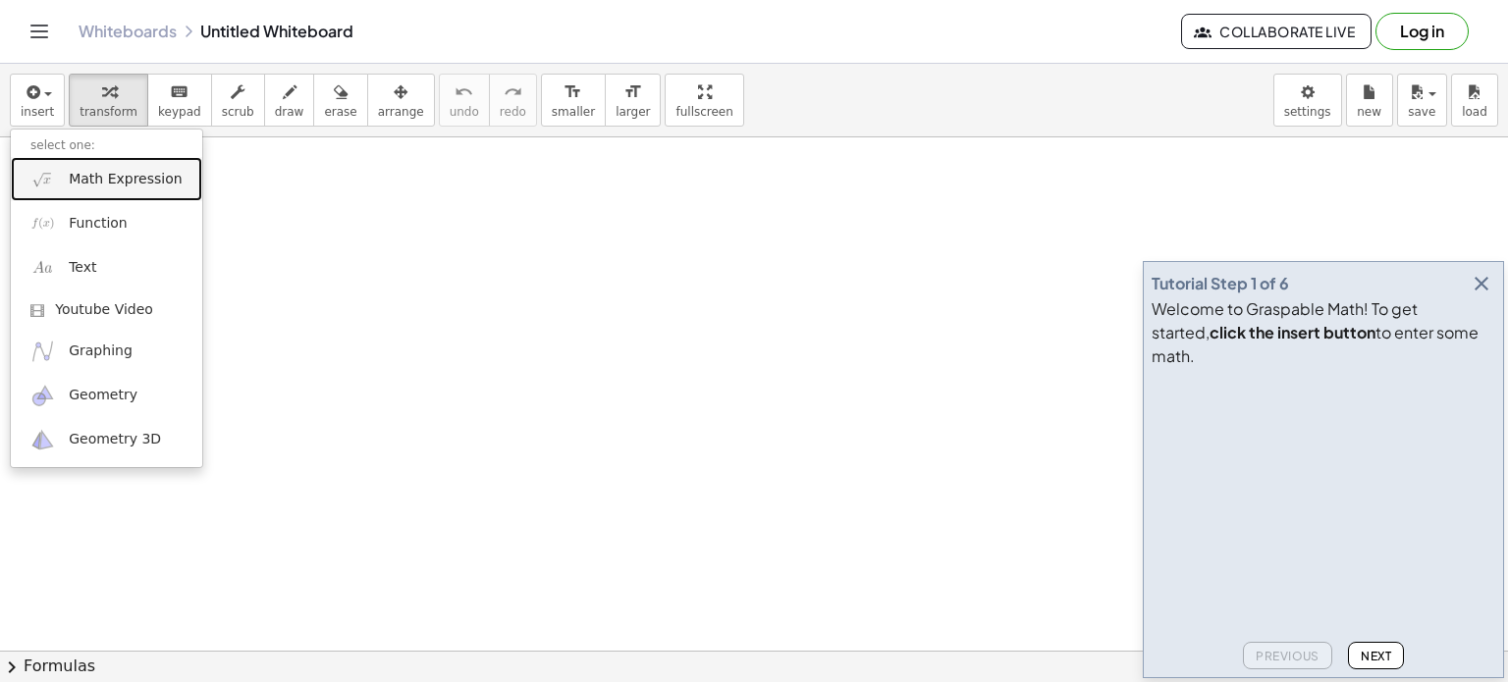
click at [31, 179] on img at bounding box center [42, 179] width 25 height 25
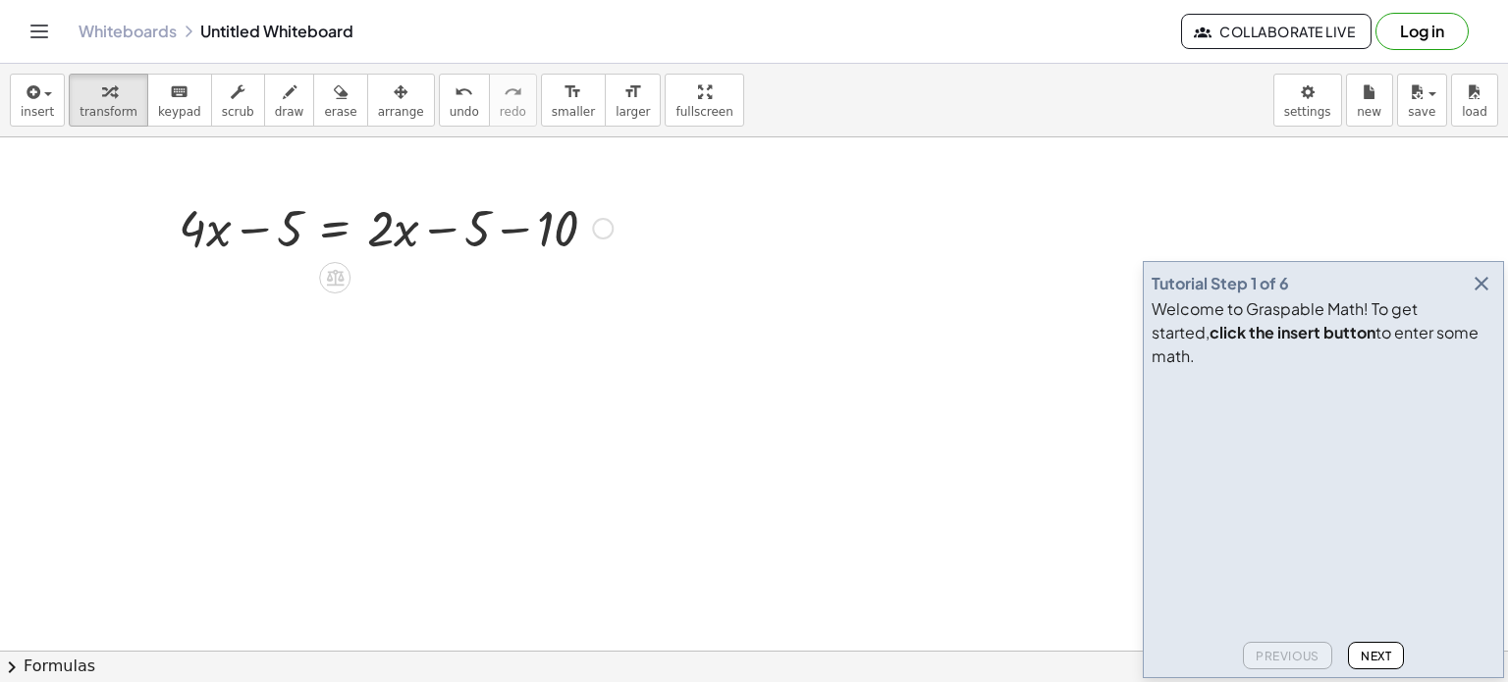
click at [518, 233] on div at bounding box center [396, 226] width 454 height 67
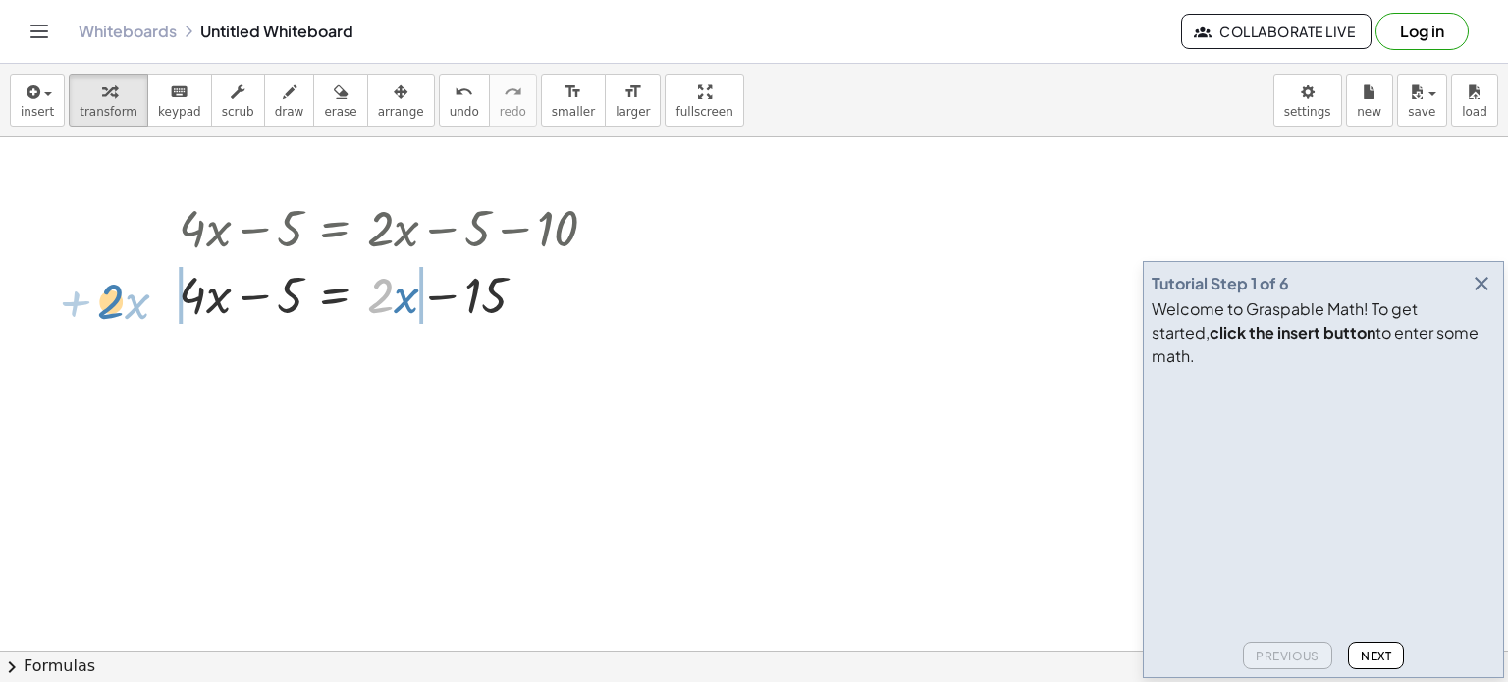
drag, startPoint x: 390, startPoint y: 295, endPoint x: 131, endPoint y: 298, distance: 259.3
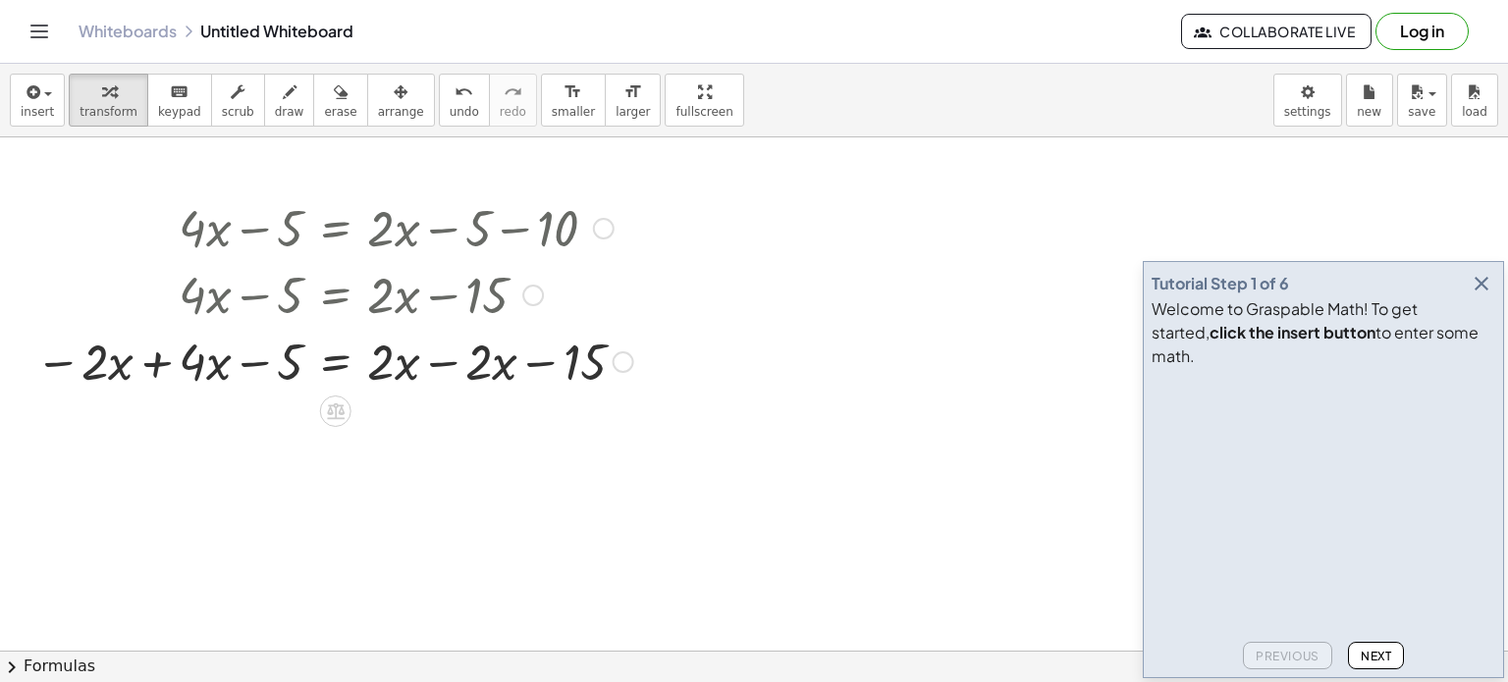
click at [144, 370] on div at bounding box center [335, 360] width 618 height 67
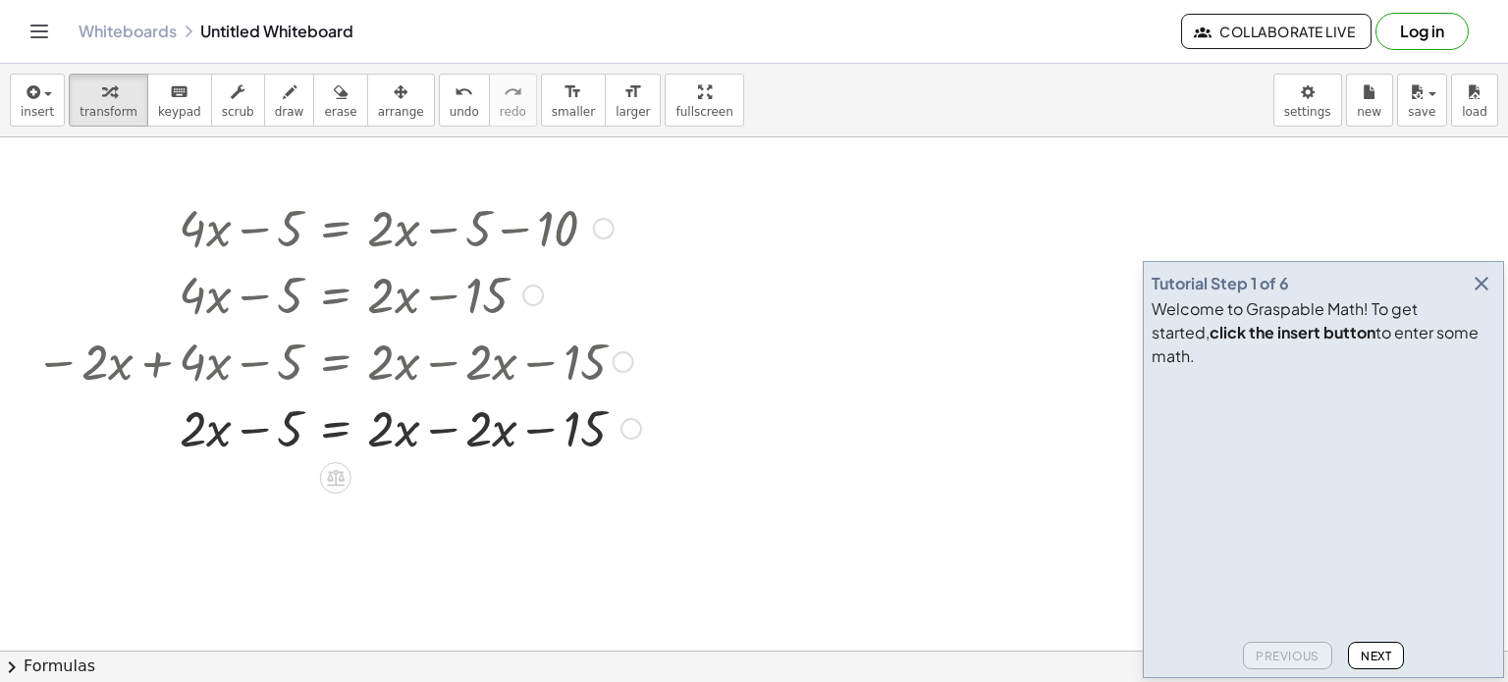
click at [456, 425] on div at bounding box center [339, 427] width 626 height 67
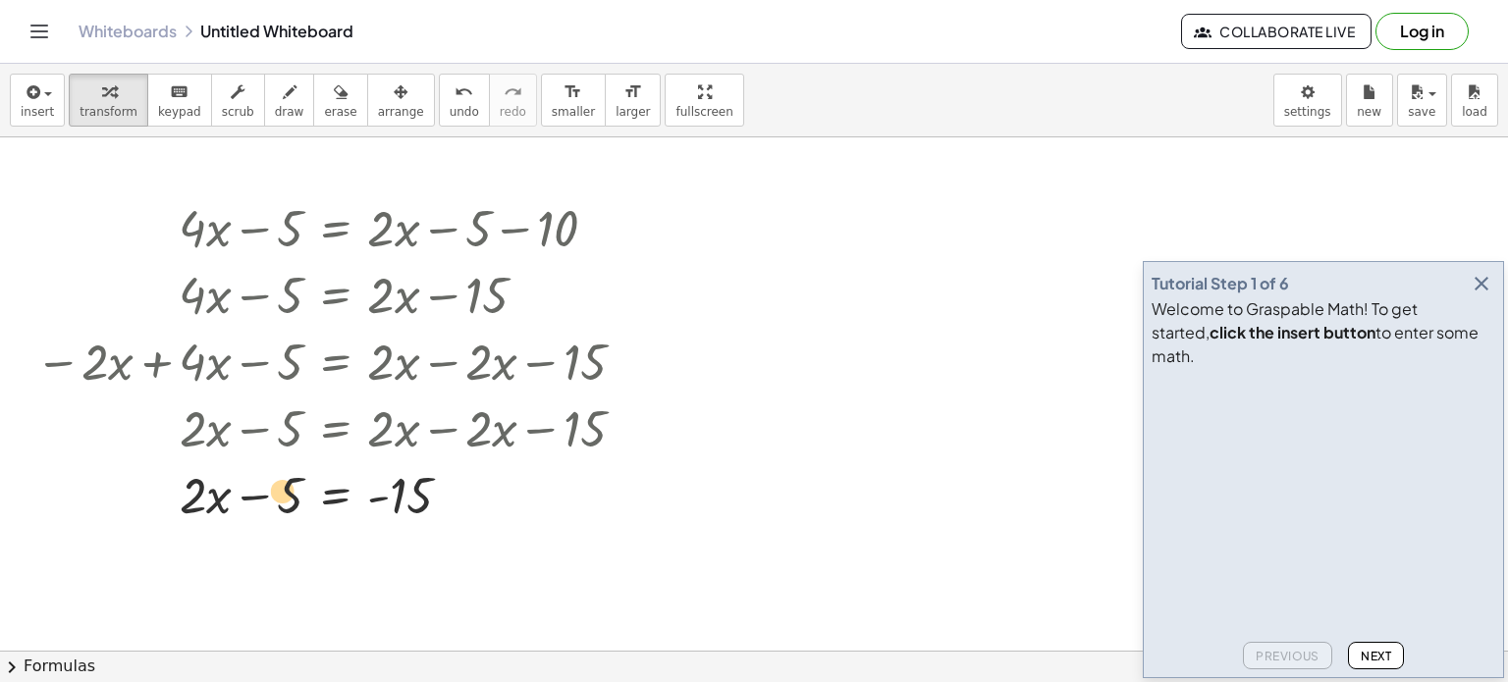
drag, startPoint x: 285, startPoint y: 504, endPoint x: 268, endPoint y: 500, distance: 17.1
click at [268, 500] on div at bounding box center [339, 494] width 626 height 67
drag, startPoint x: 291, startPoint y: 488, endPoint x: 258, endPoint y: 490, distance: 32.5
click at [258, 490] on div at bounding box center [339, 494] width 626 height 67
